Goal: Task Accomplishment & Management: Complete application form

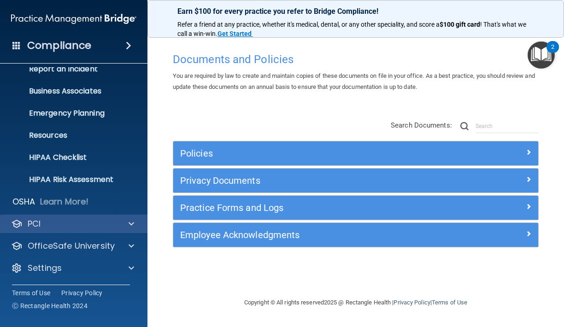
scroll to position [55, 0]
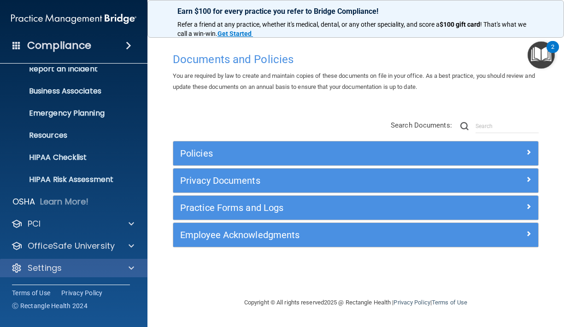
click at [118, 271] on div at bounding box center [129, 267] width 23 height 11
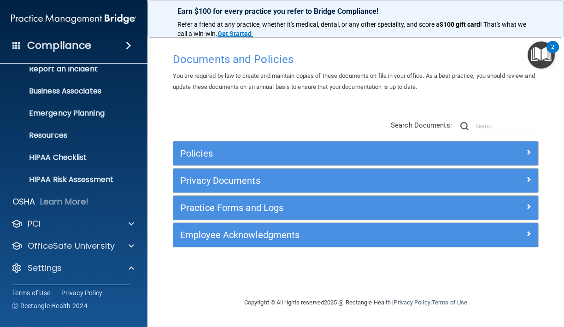
scroll to position [144, 0]
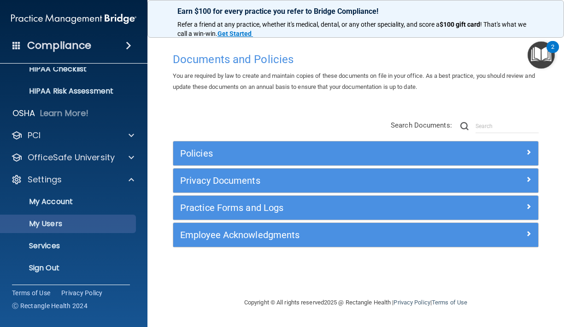
click at [58, 224] on p "My Users" at bounding box center [69, 223] width 126 height 9
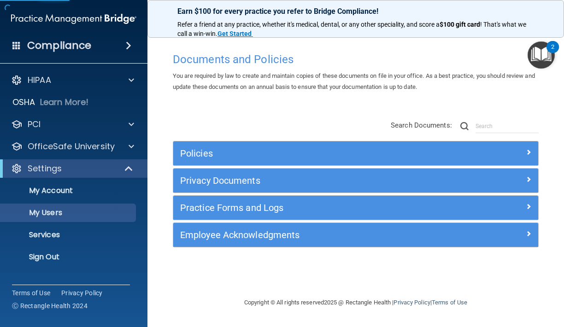
select select "20"
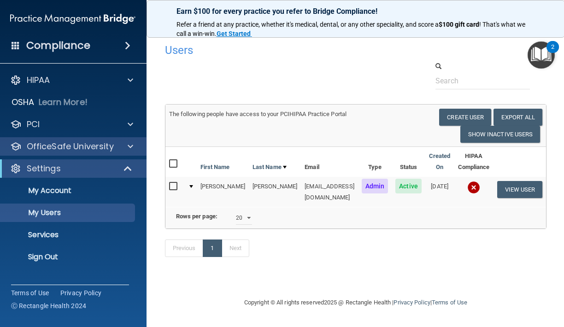
click at [96, 145] on p "OfficeSafe University" at bounding box center [70, 146] width 87 height 11
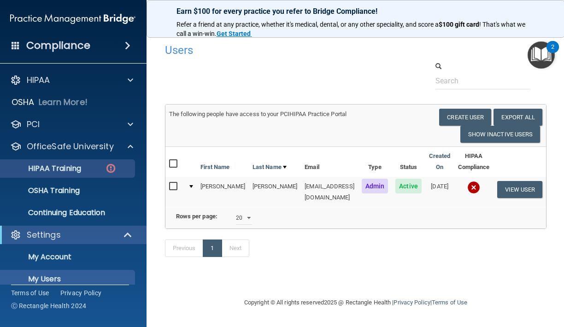
click at [77, 169] on p "HIPAA Training" at bounding box center [43, 168] width 76 height 9
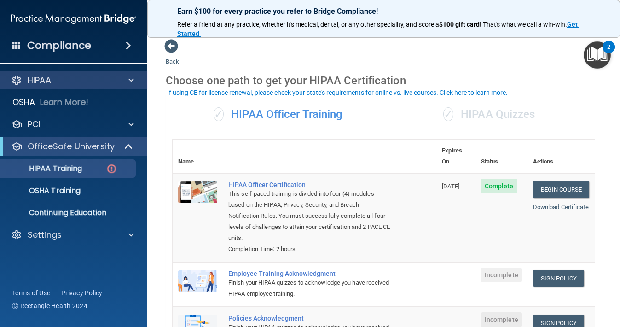
click at [106, 79] on div "HIPAA" at bounding box center [61, 80] width 114 height 11
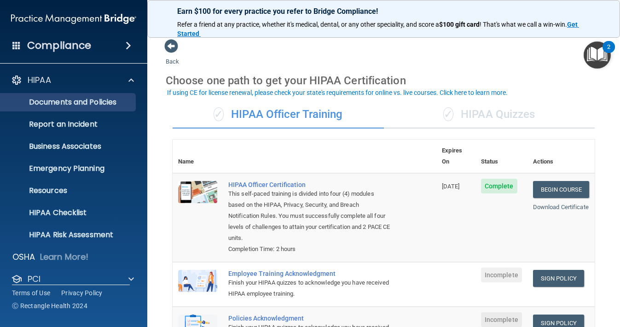
click at [58, 105] on p "Documents and Policies" at bounding box center [69, 102] width 126 height 9
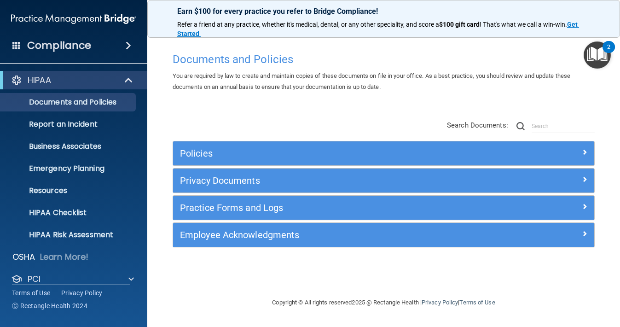
click at [216, 206] on h5 "Practice Forms and Logs" at bounding box center [331, 208] width 302 height 10
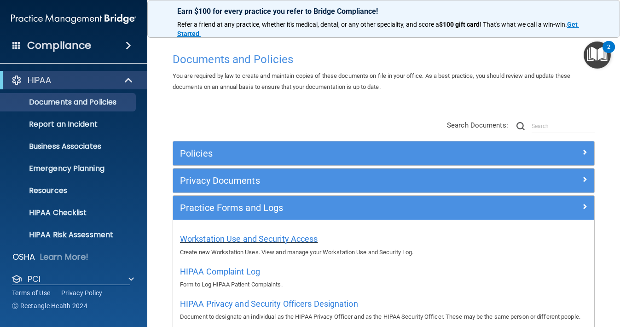
click at [266, 238] on span "Workstation Use and Security Access" at bounding box center [249, 239] width 138 height 10
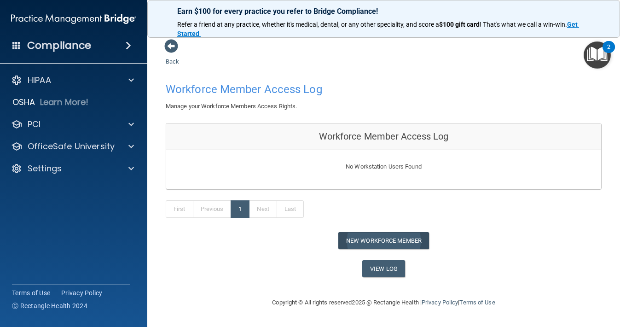
click at [412, 233] on button "New Workforce Member" at bounding box center [383, 240] width 91 height 17
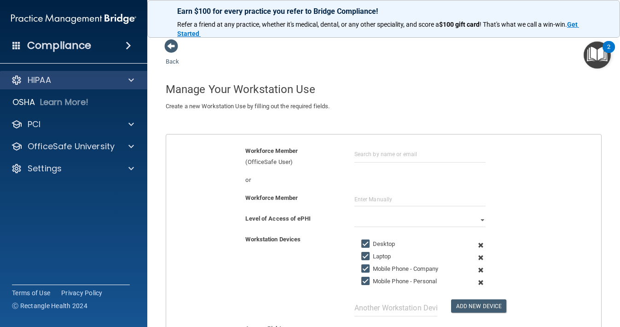
click at [136, 79] on div at bounding box center [129, 80] width 23 height 11
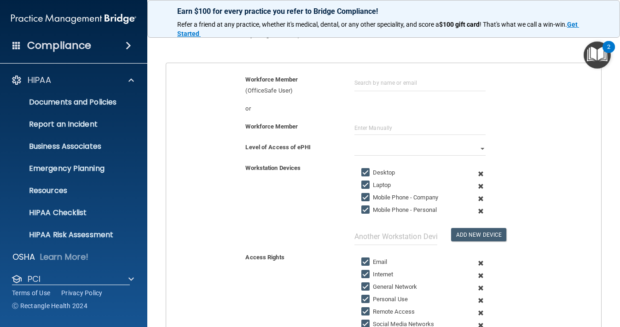
scroll to position [71, 0]
click at [392, 123] on input "text" at bounding box center [420, 129] width 131 height 14
click at [364, 130] on div "Workforce Member [PERSON_NAME]" at bounding box center [383, 132] width 449 height 21
click at [395, 124] on input "[PERSON_NAME]" at bounding box center [420, 129] width 131 height 14
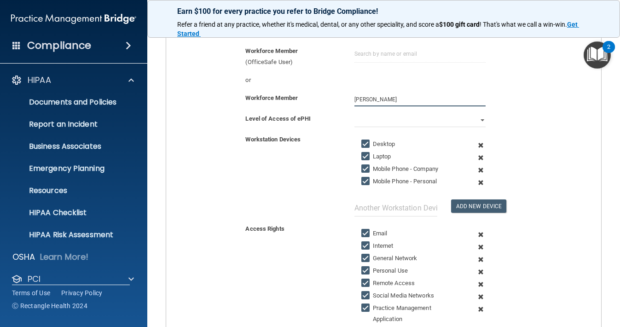
scroll to position [98, 0]
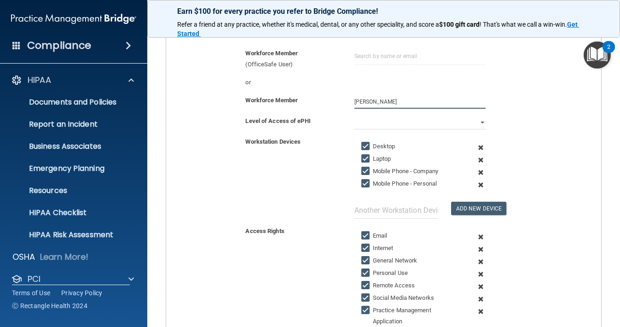
type input "[PERSON_NAME]"
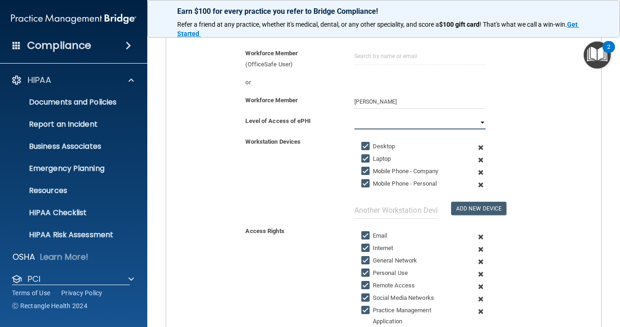
select select "0"
click at [364, 169] on input "Mobile Phone - Company" at bounding box center [366, 171] width 11 height 7
checkbox input "false"
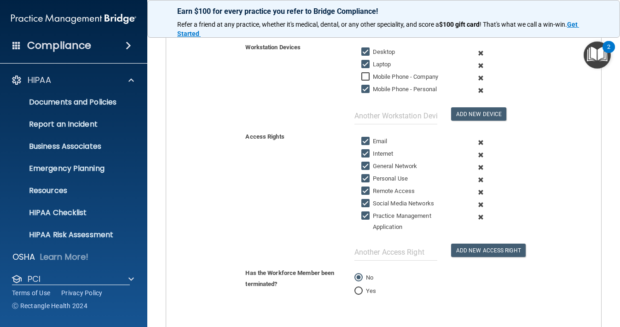
scroll to position [192, 0]
click at [366, 188] on input "Remote Access" at bounding box center [366, 191] width 11 height 7
checkbox input "false"
click at [366, 200] on input "Social Media Networks" at bounding box center [366, 203] width 11 height 7
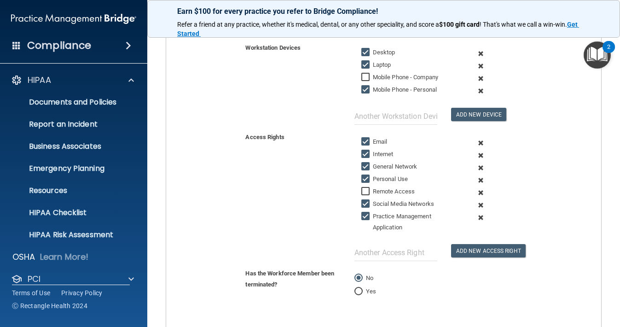
click at [366, 200] on input "Social Media Networks" at bounding box center [366, 203] width 11 height 7
click at [364, 200] on input "Social Media Networks" at bounding box center [366, 203] width 11 height 7
checkbox input "true"
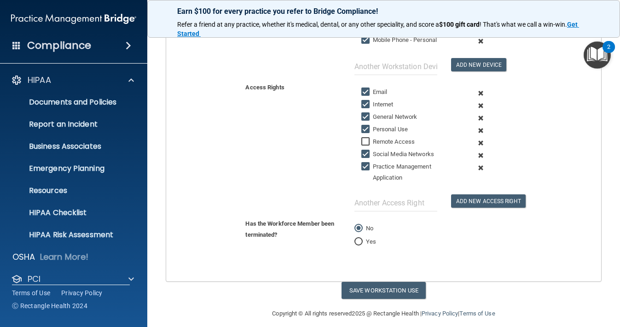
scroll to position [241, 0]
click at [385, 282] on button "Save Workstation Use" at bounding box center [384, 290] width 84 height 17
select select "? string:Full ?"
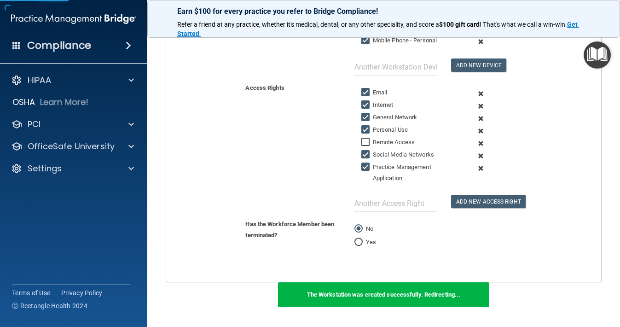
scroll to position [72, 0]
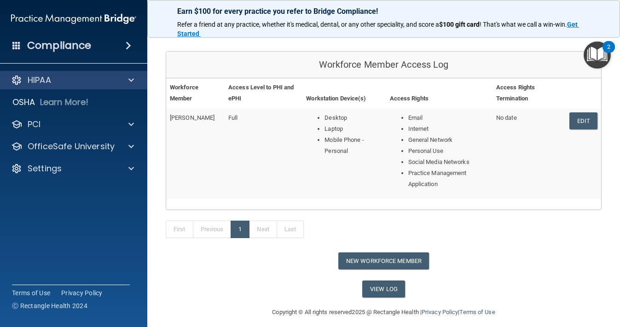
click at [105, 79] on div "HIPAA" at bounding box center [61, 80] width 114 height 11
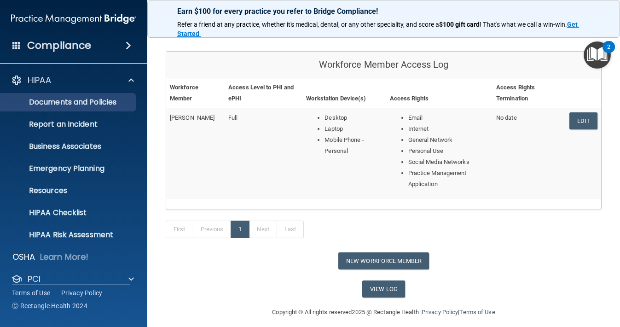
click at [107, 103] on p "Documents and Policies" at bounding box center [69, 102] width 126 height 9
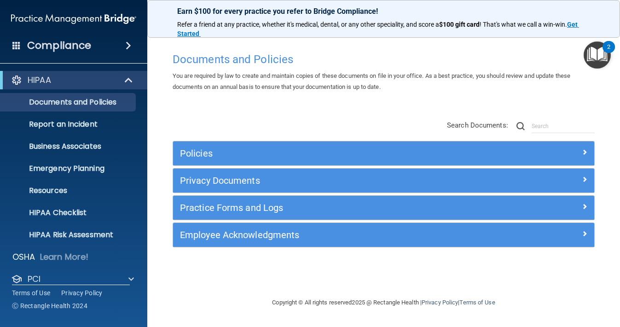
click at [219, 208] on h5 "Practice Forms and Logs" at bounding box center [331, 208] width 302 height 10
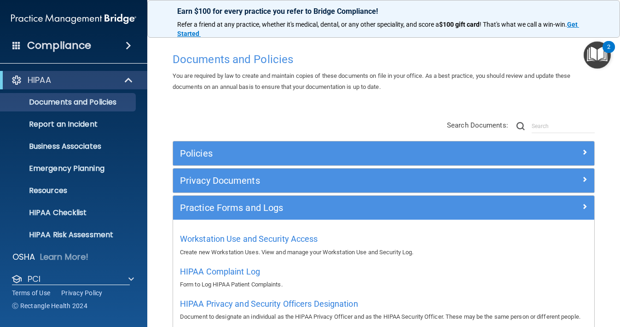
scroll to position [91, 0]
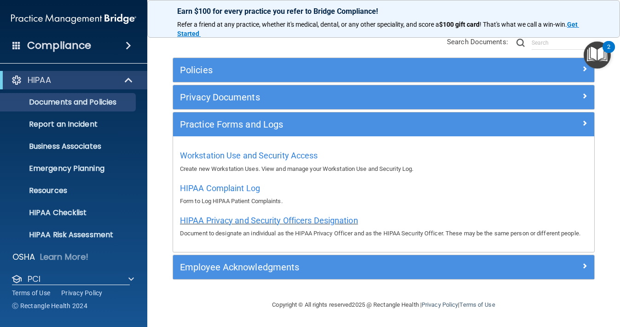
click at [235, 215] on span "HIPAA Privacy and Security Officers Designation" at bounding box center [269, 220] width 178 height 10
